Goal: Information Seeking & Learning: Learn about a topic

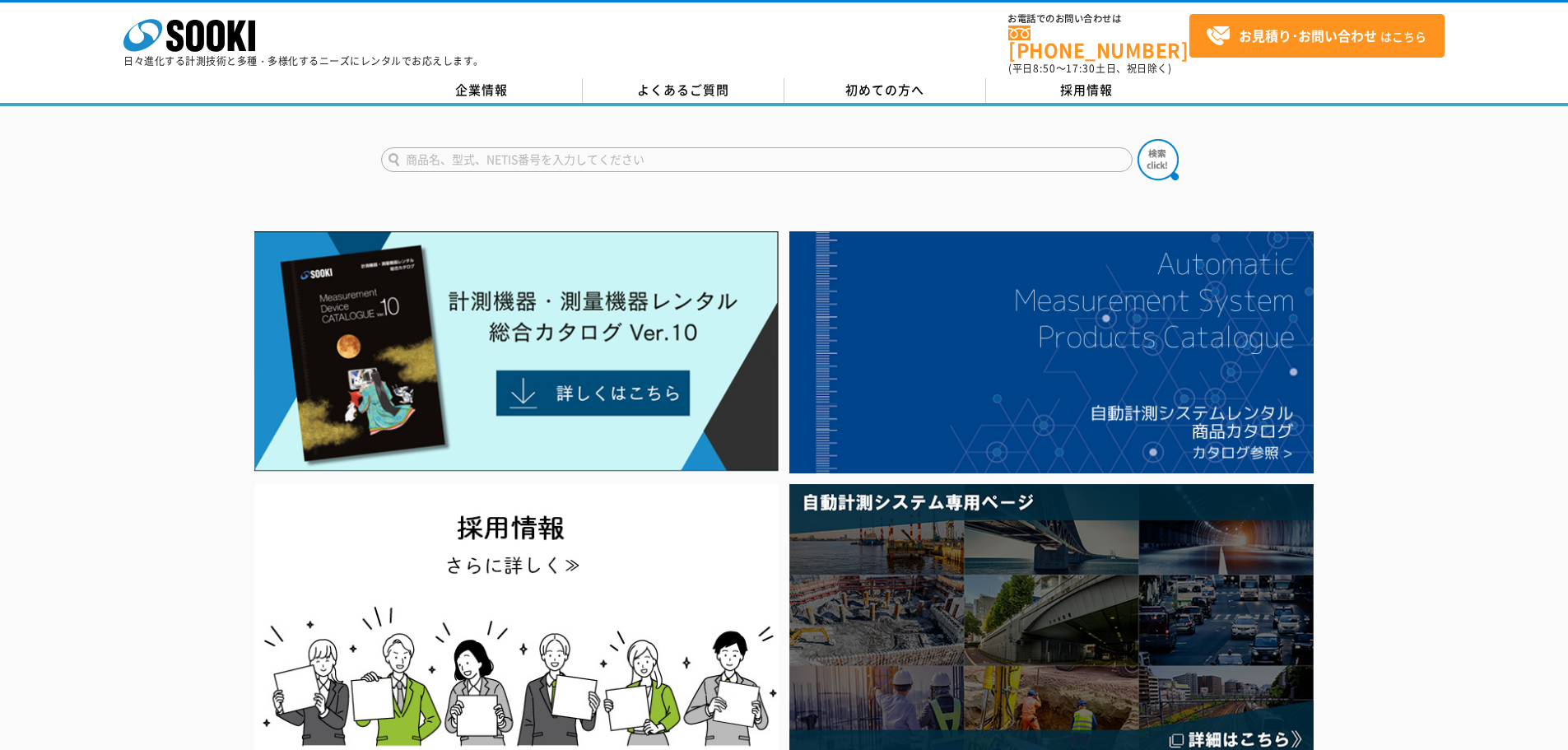
click at [563, 147] on input "text" at bounding box center [757, 159] width 752 height 25
paste input "ビスコメータ(高粘度用) ＶＴ－０６"
type input "ビスコメータ(高粘度用) ＶＴ－０６"
click at [1138, 140] on button at bounding box center [1158, 159] width 41 height 41
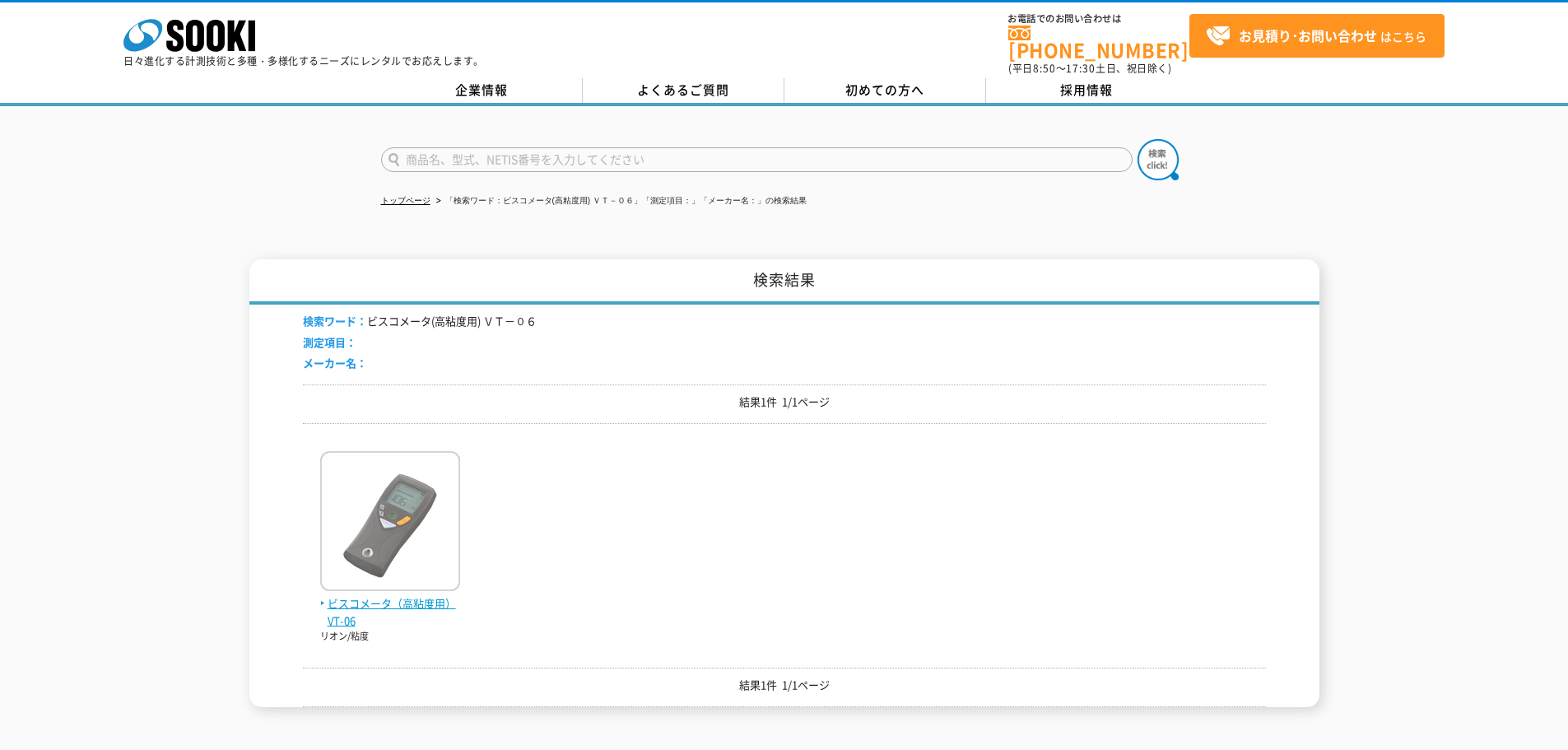
click at [412, 531] on img at bounding box center [389, 523] width 140 height 144
click at [413, 596] on span "ビスコメータ（高粘度用） VT-06" at bounding box center [389, 612] width 140 height 34
click at [410, 595] on span "ビスコメータ（高粘度用） VT-06" at bounding box center [389, 612] width 140 height 34
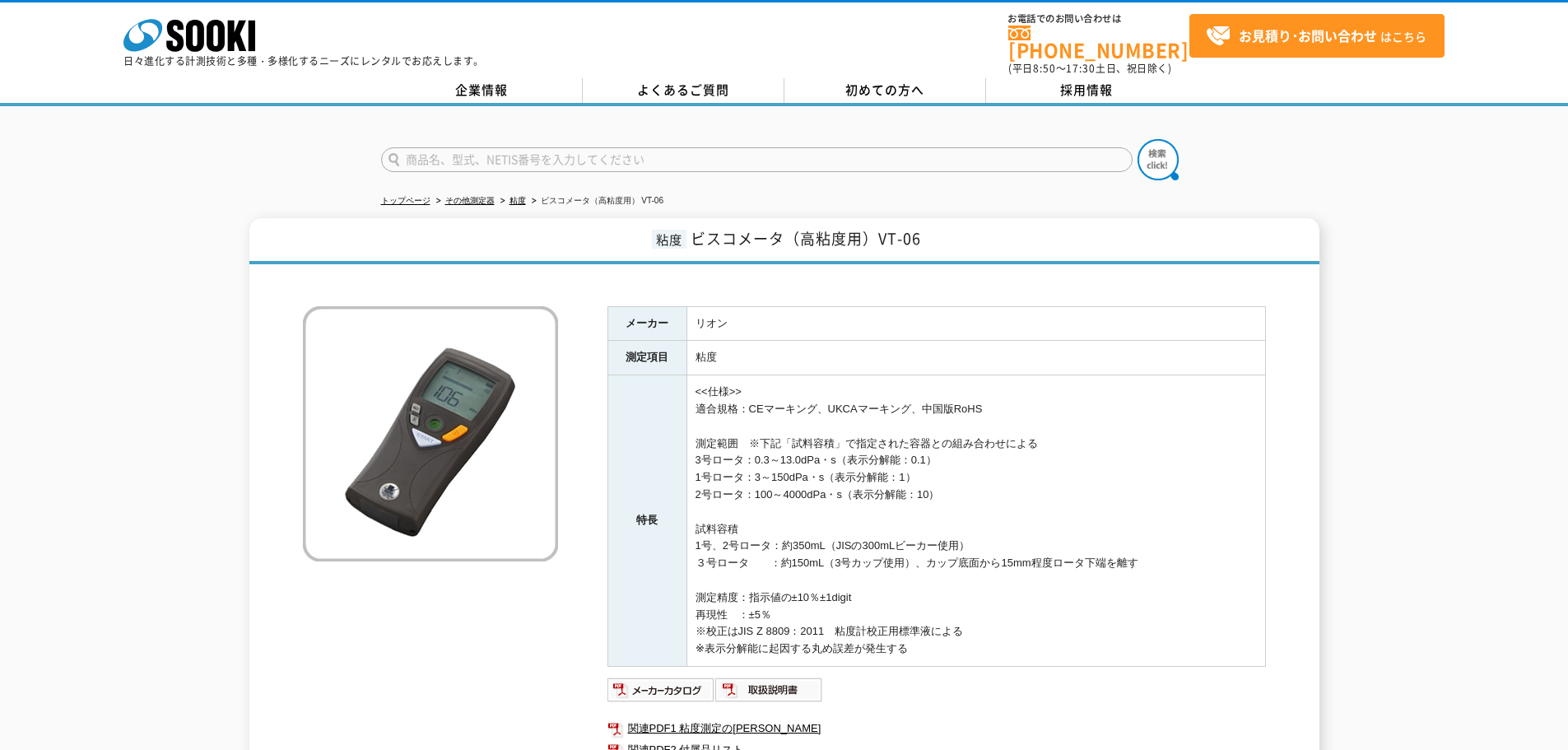
scroll to position [83, 0]
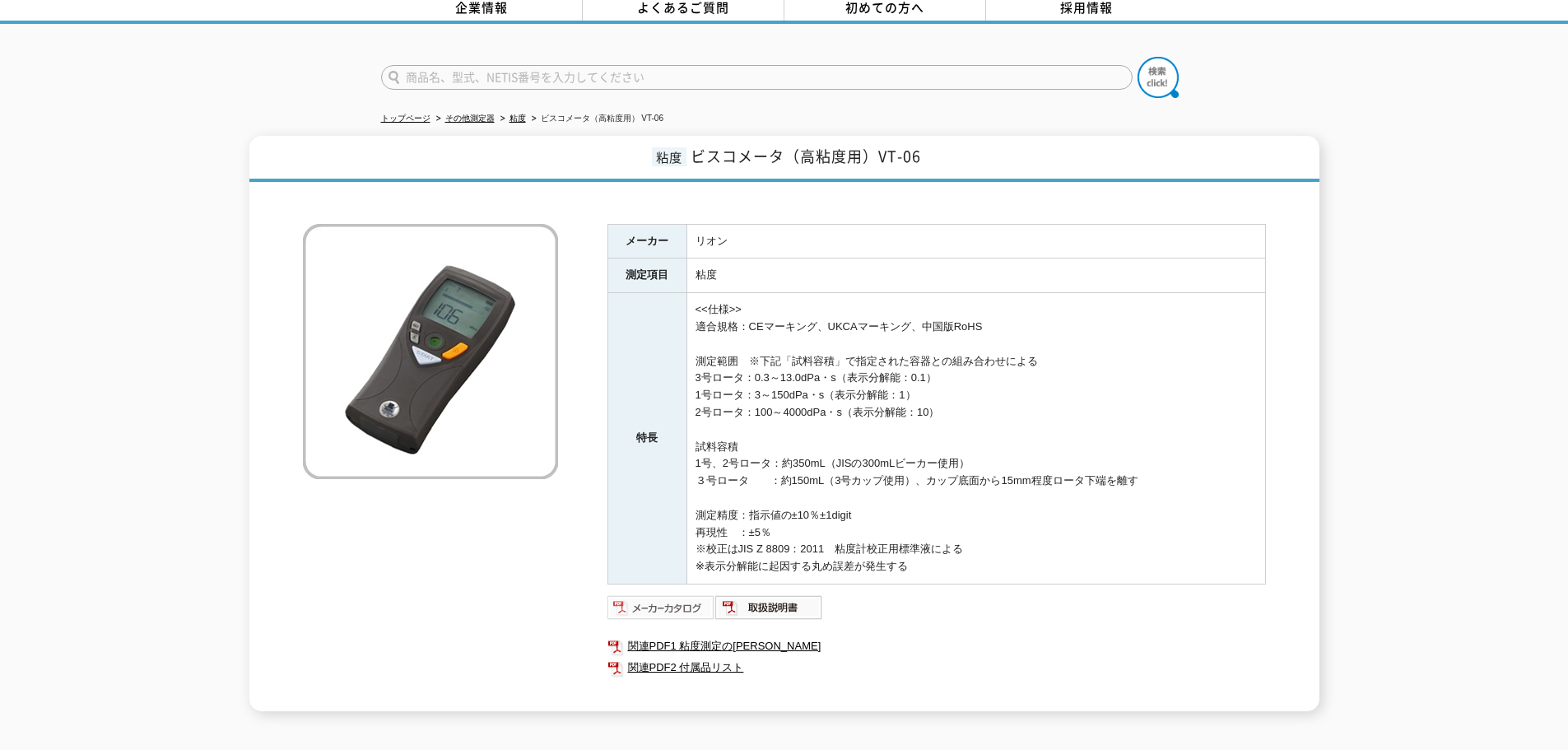
click at [657, 600] on img at bounding box center [662, 608] width 108 height 27
click at [703, 639] on link "関連PDF1 粘度測定のしおり" at bounding box center [937, 647] width 659 height 22
